Goal: Information Seeking & Learning: Learn about a topic

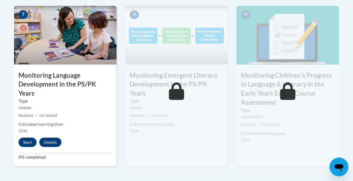
scroll to position [538, 0]
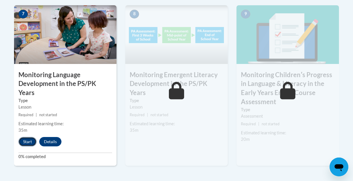
click at [24, 137] on button "Start" at bounding box center [27, 141] width 18 height 9
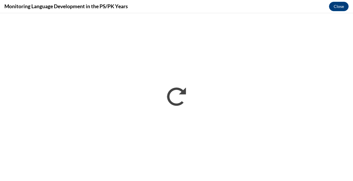
scroll to position [0, 0]
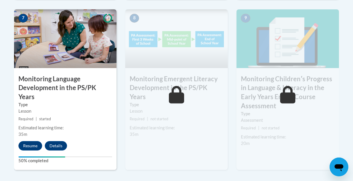
scroll to position [535, 0]
click at [27, 140] on button "Resume" at bounding box center [30, 144] width 24 height 9
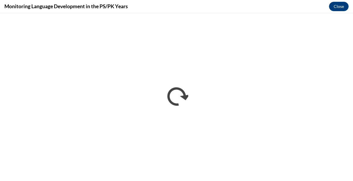
scroll to position [0, 0]
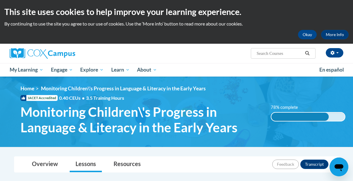
click at [232, 157] on div "Overview Lessons Resources Feedback Transcript" at bounding box center [176, 164] width 315 height 16
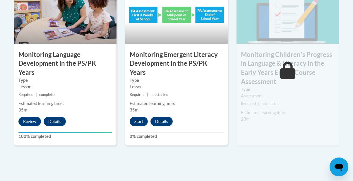
scroll to position [535, 0]
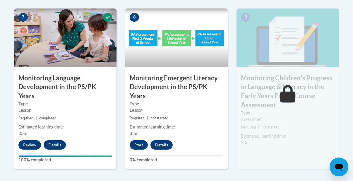
click at [303, 79] on h3 "Monitoring Childrenʹs Progress in Language & Literacy in the Early Years End of…" at bounding box center [287, 91] width 102 height 36
click at [139, 140] on button "Start" at bounding box center [139, 144] width 18 height 9
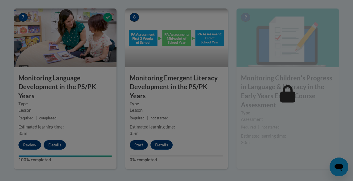
click at [139, 133] on div at bounding box center [176, 90] width 353 height 181
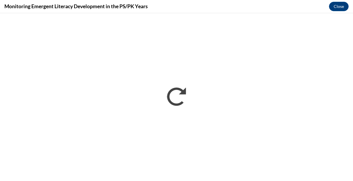
scroll to position [0, 0]
